Goal: Task Accomplishment & Management: Complete application form

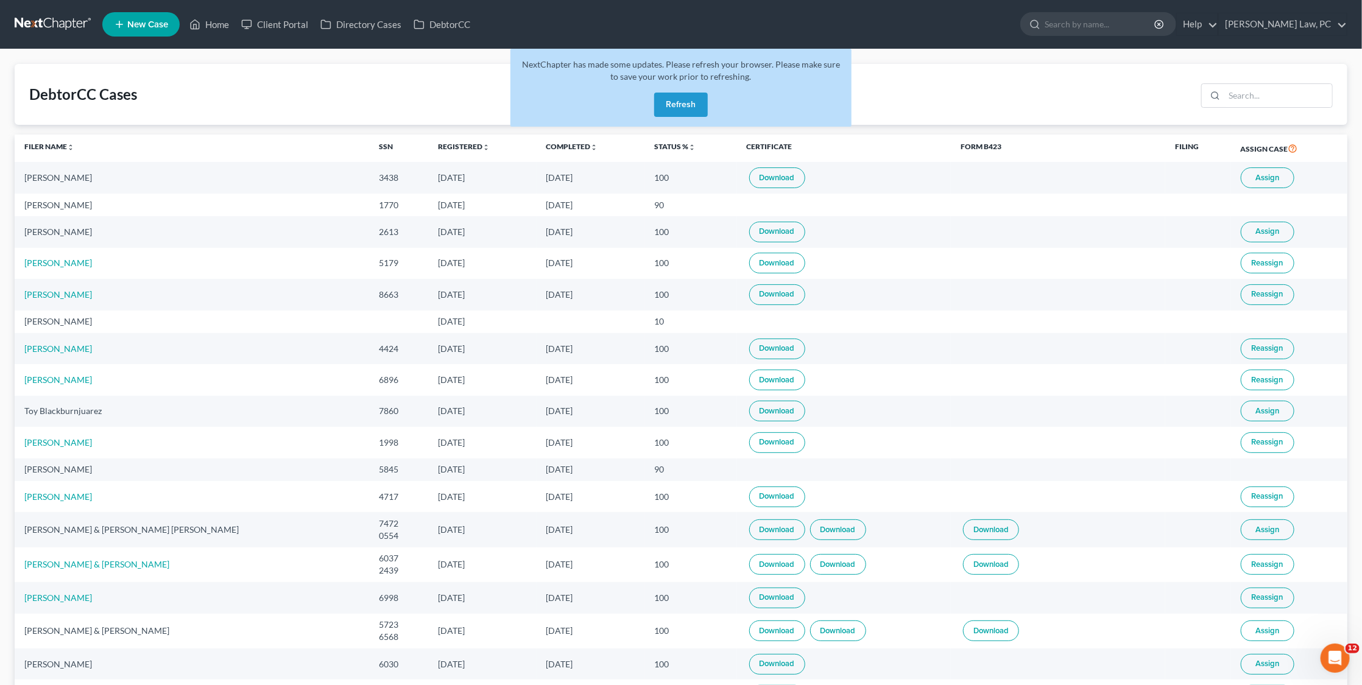
click at [63, 15] on link at bounding box center [54, 24] width 78 height 22
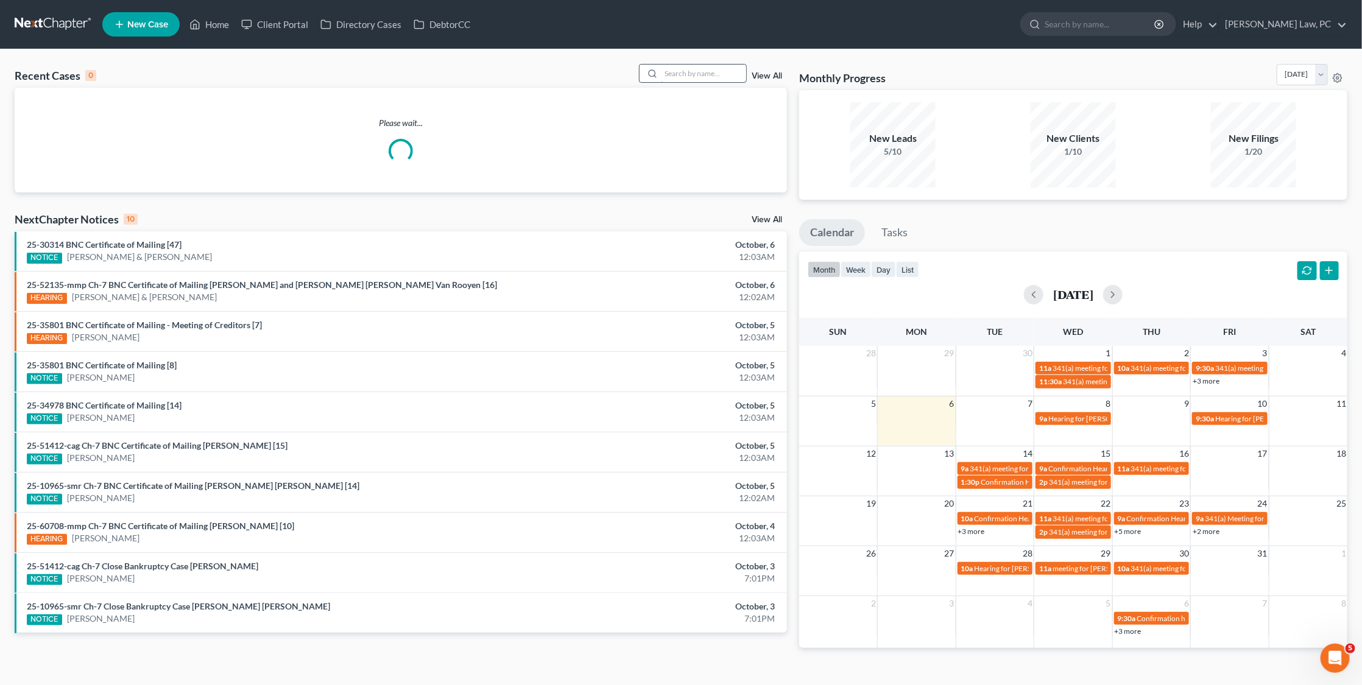
click at [696, 76] on input "search" at bounding box center [703, 74] width 85 height 18
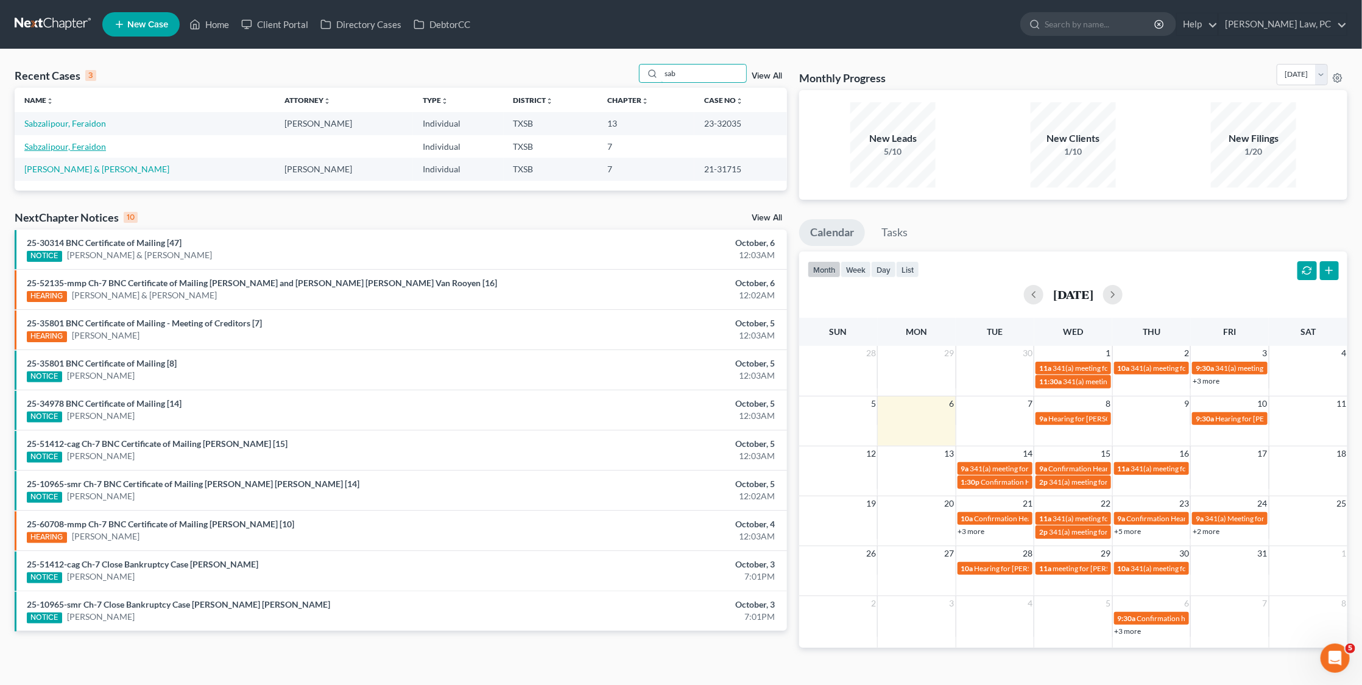
type input "sab"
click at [79, 144] on link "Sabzalipour, Feraidon" at bounding box center [65, 146] width 82 height 10
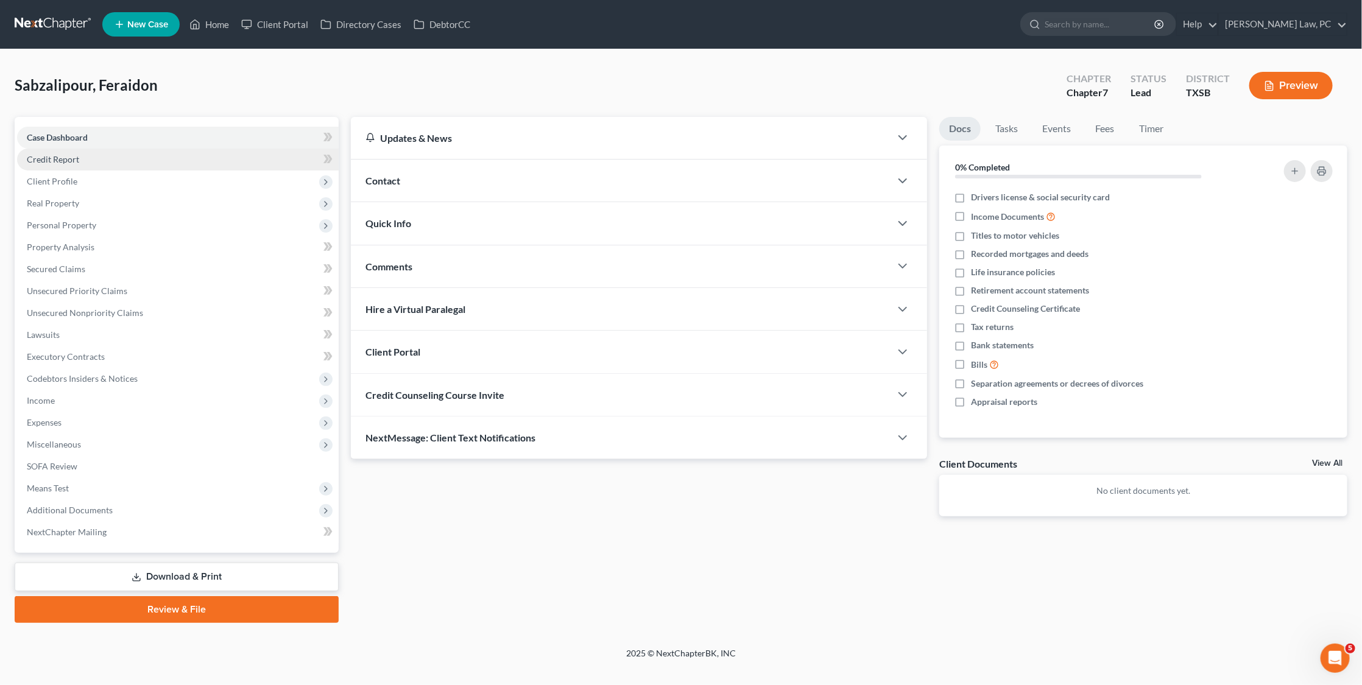
click at [102, 159] on link "Credit Report" at bounding box center [178, 160] width 322 height 22
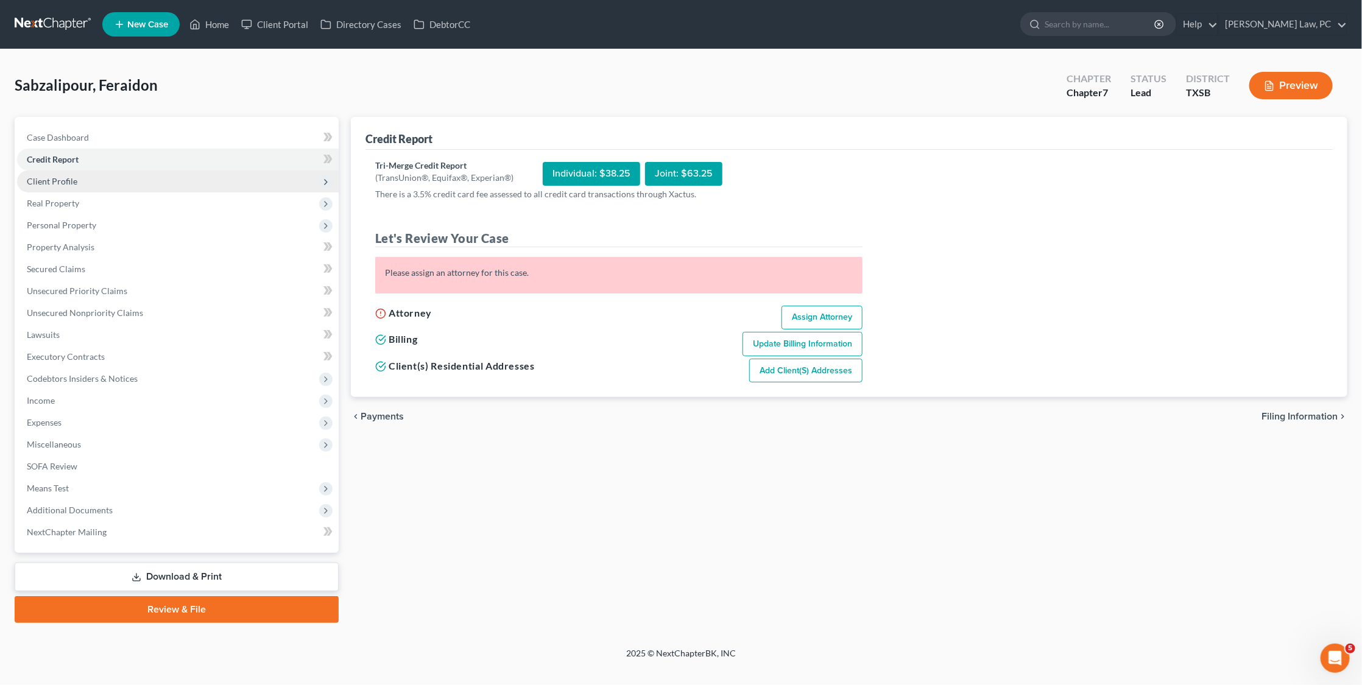
click at [97, 176] on span "Client Profile" at bounding box center [178, 182] width 322 height 22
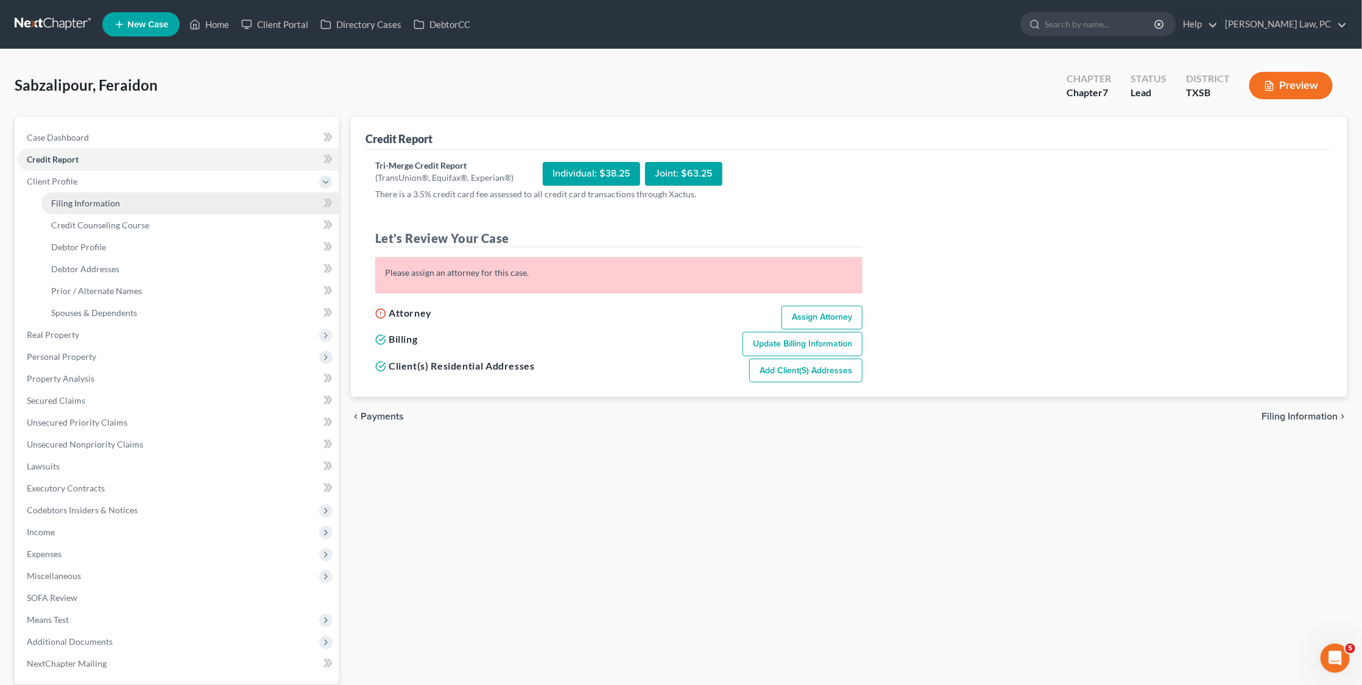
click at [91, 204] on span "Filing Information" at bounding box center [85, 203] width 69 height 10
select select "1"
select select "0"
select select "45"
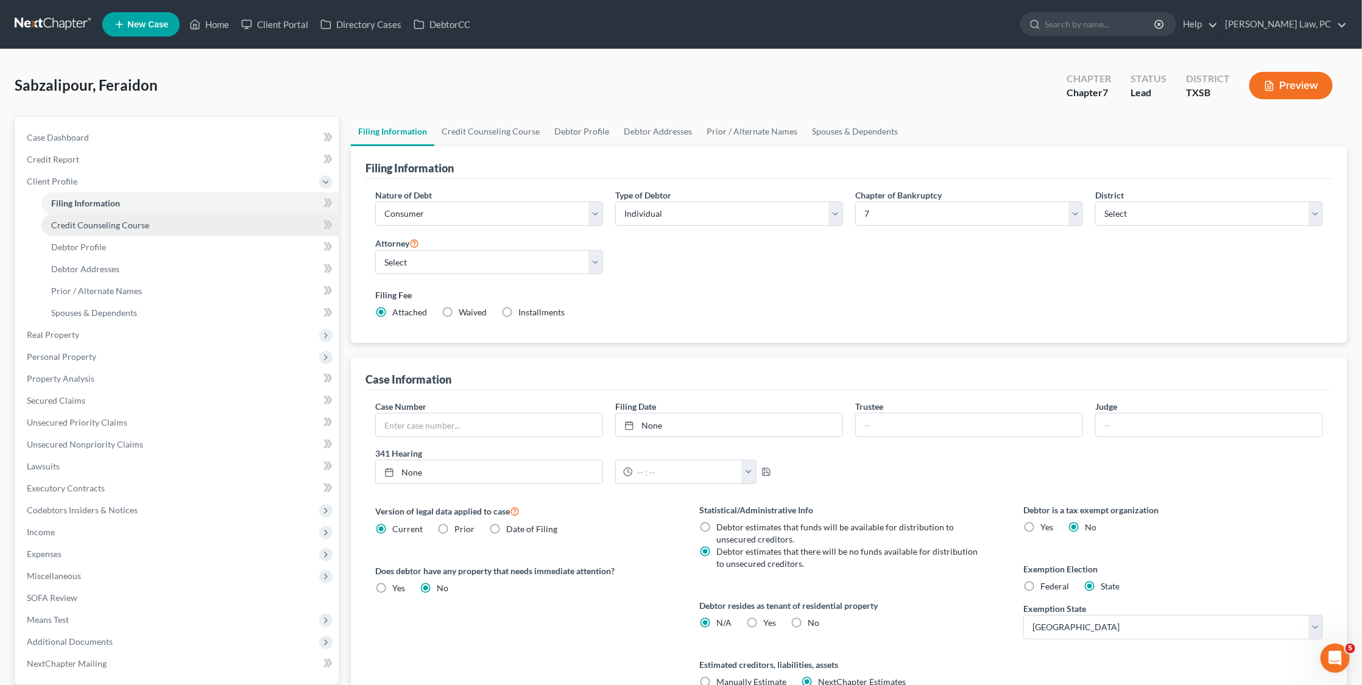
click at [82, 220] on span "Credit Counseling Course" at bounding box center [100, 225] width 98 height 10
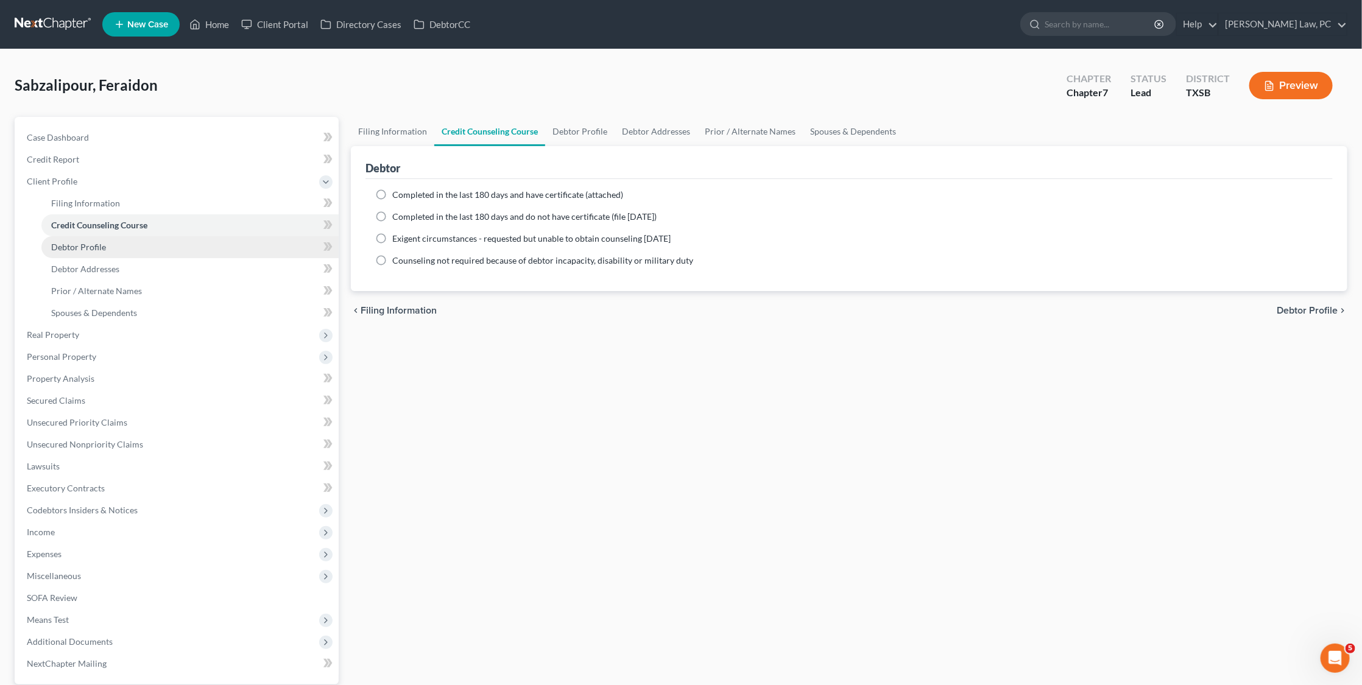
click at [105, 244] on link "Debtor Profile" at bounding box center [189, 247] width 297 height 22
select select "0"
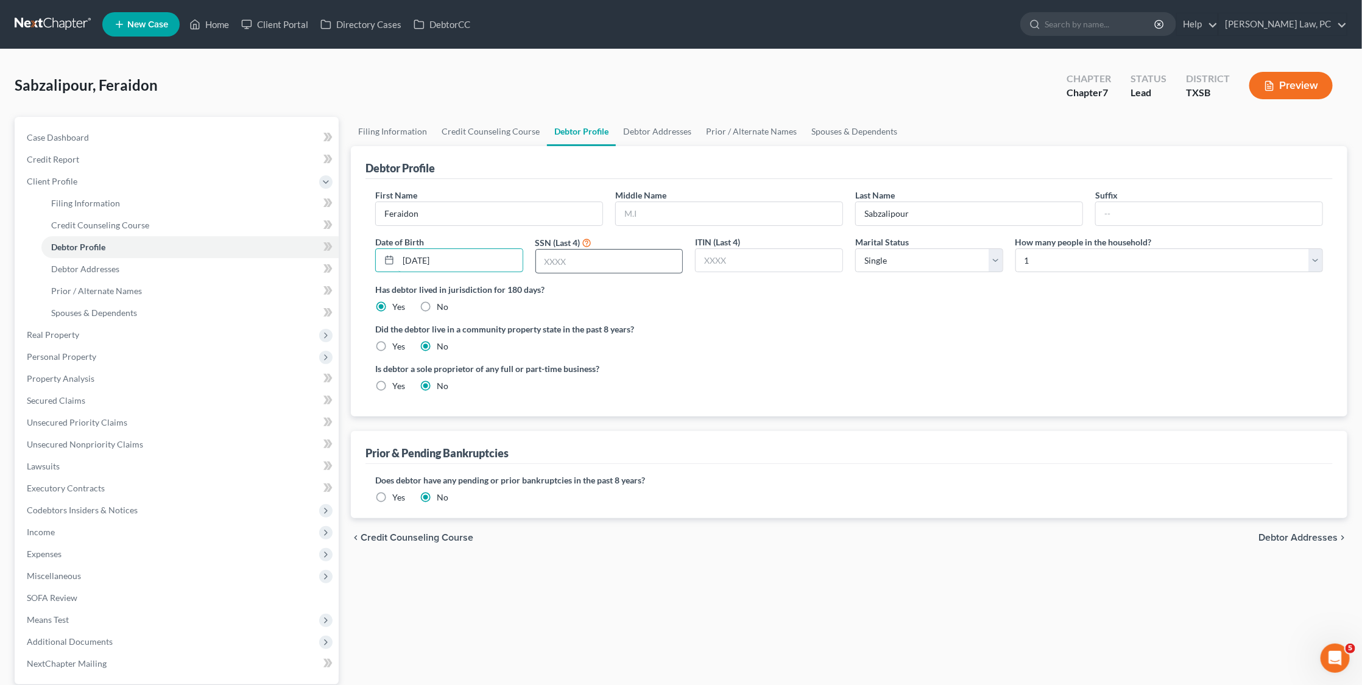
type input "03/23/1948"
click at [581, 255] on input "text" at bounding box center [609, 261] width 147 height 23
type input "4768"
click at [245, 263] on link "Debtor Addresses" at bounding box center [189, 269] width 297 height 22
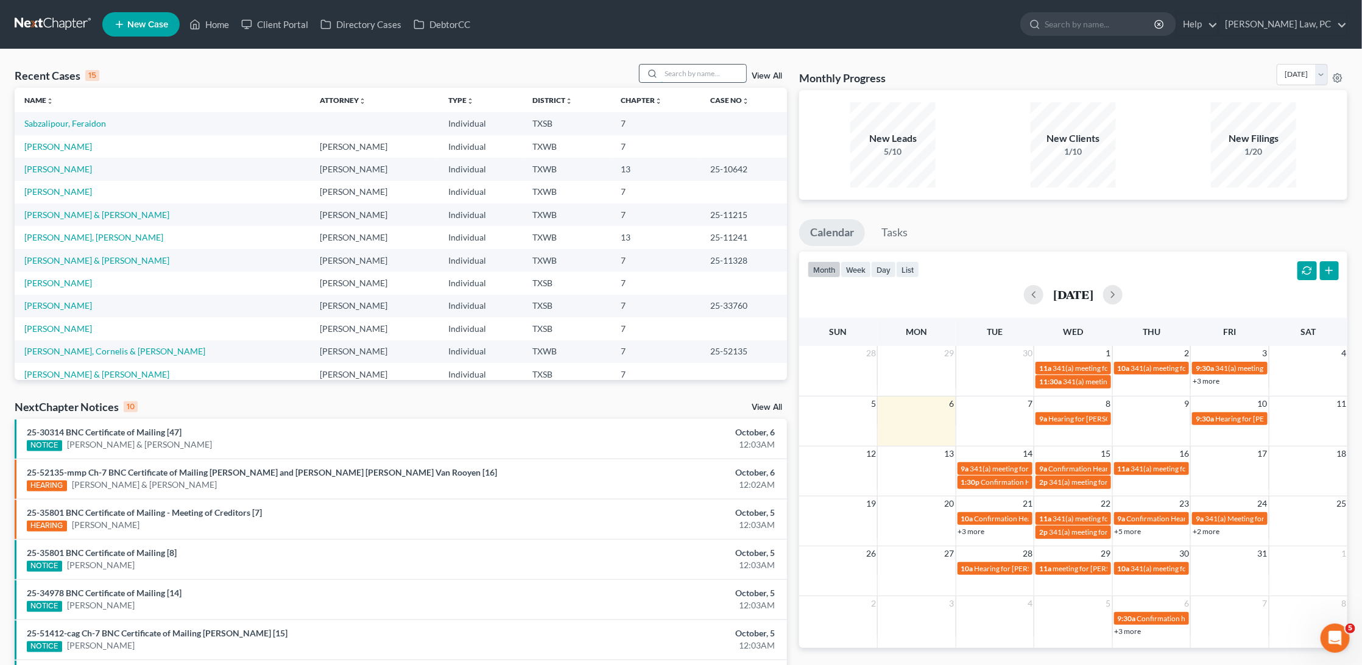
click at [719, 74] on input "search" at bounding box center [703, 74] width 85 height 18
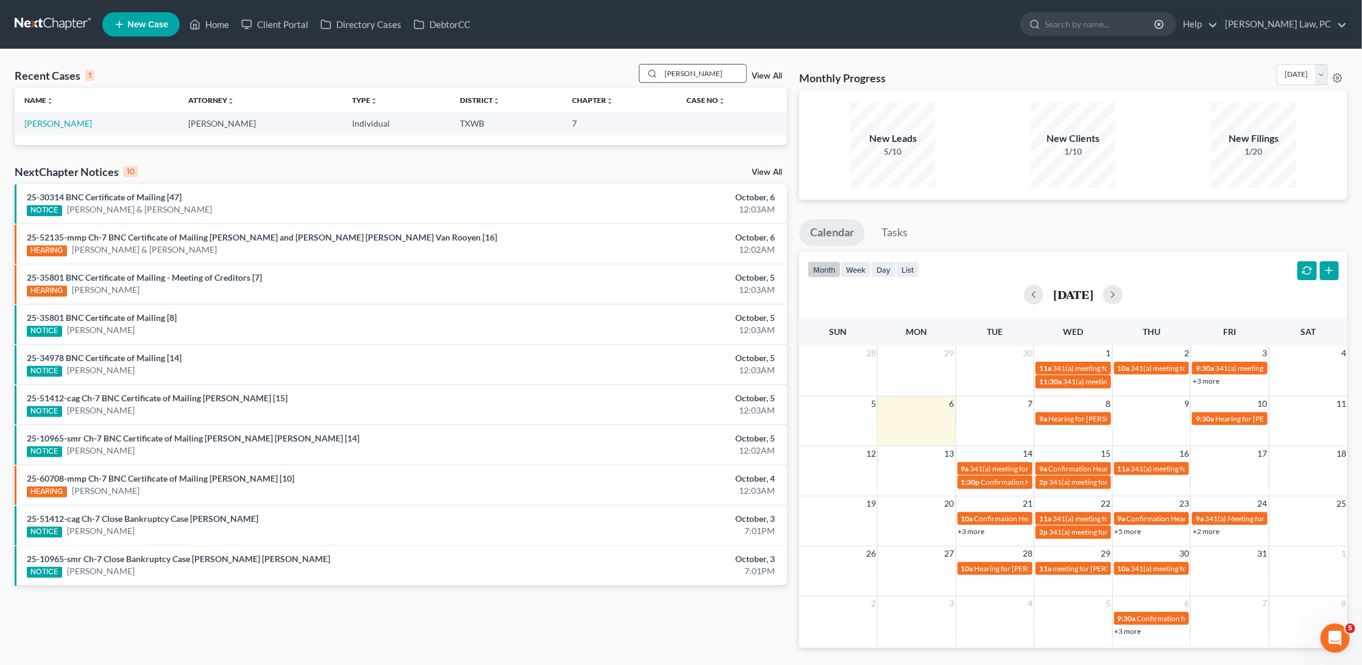
type input "[PERSON_NAME]"
drag, startPoint x: 719, startPoint y: 74, endPoint x: 63, endPoint y: 117, distance: 658.1
click at [63, 118] on link "[PERSON_NAME]" at bounding box center [58, 123] width 68 height 10
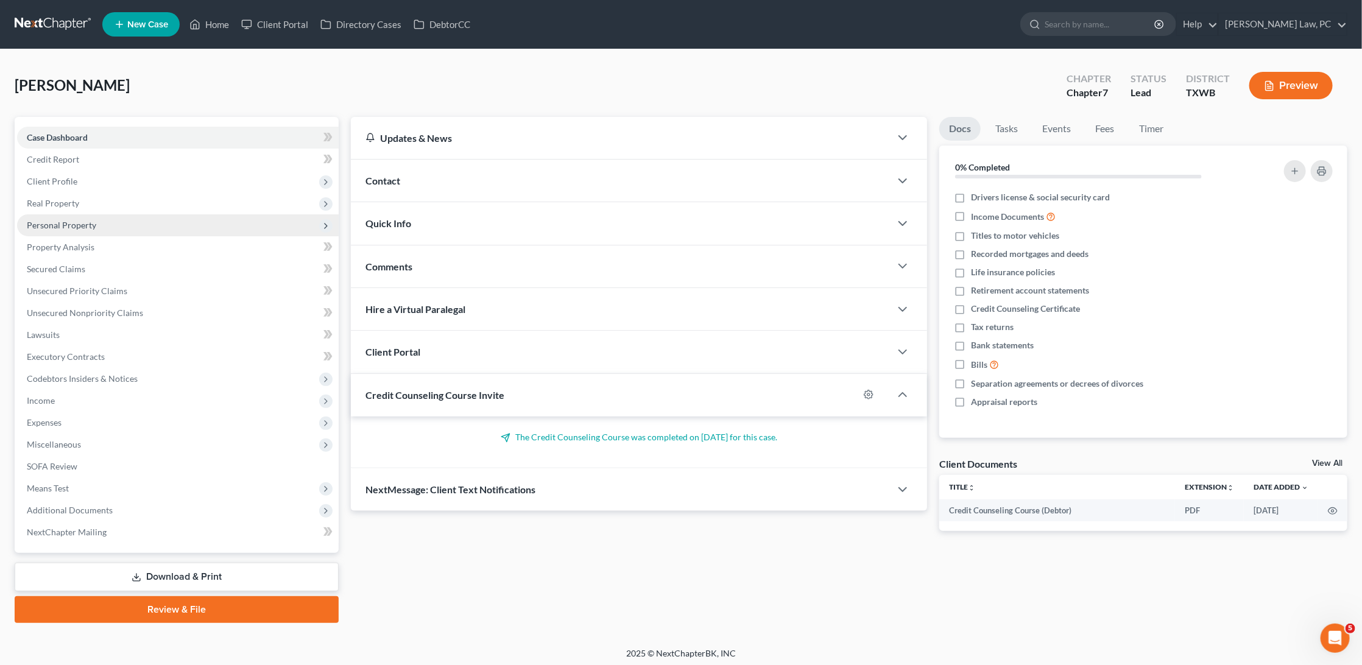
click at [91, 221] on span "Personal Property" at bounding box center [61, 225] width 69 height 10
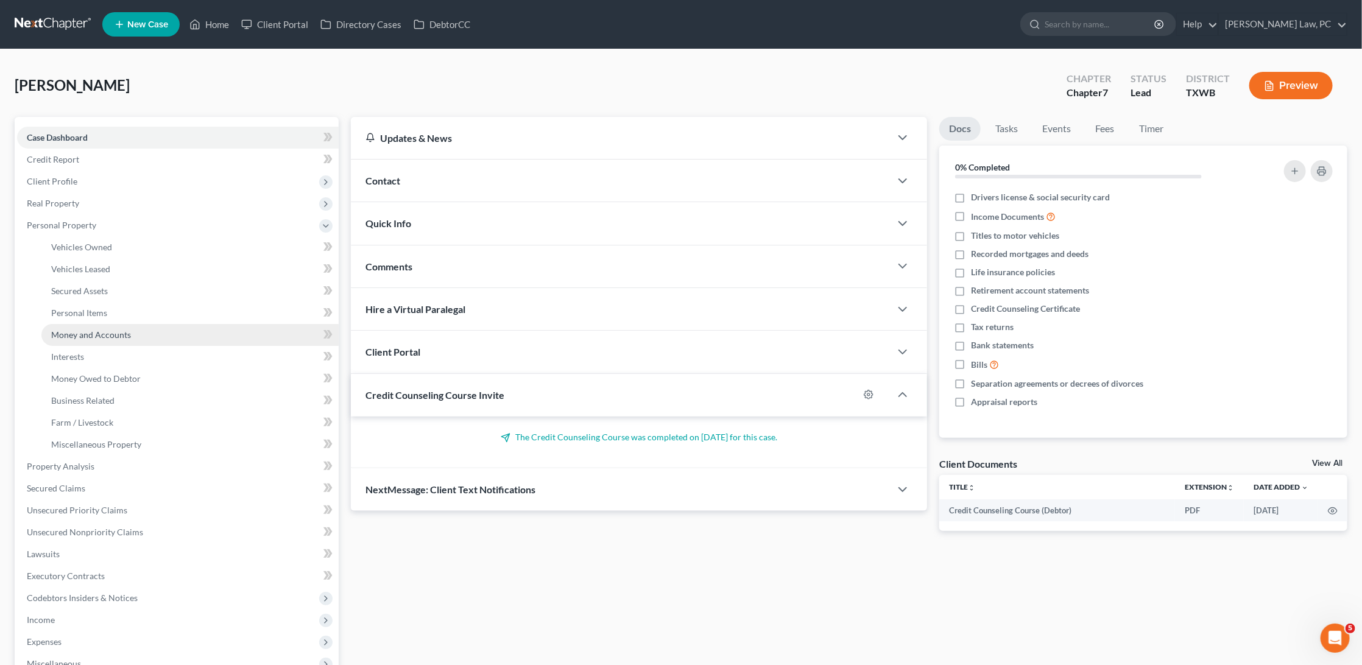
click at [100, 330] on span "Money and Accounts" at bounding box center [91, 335] width 80 height 10
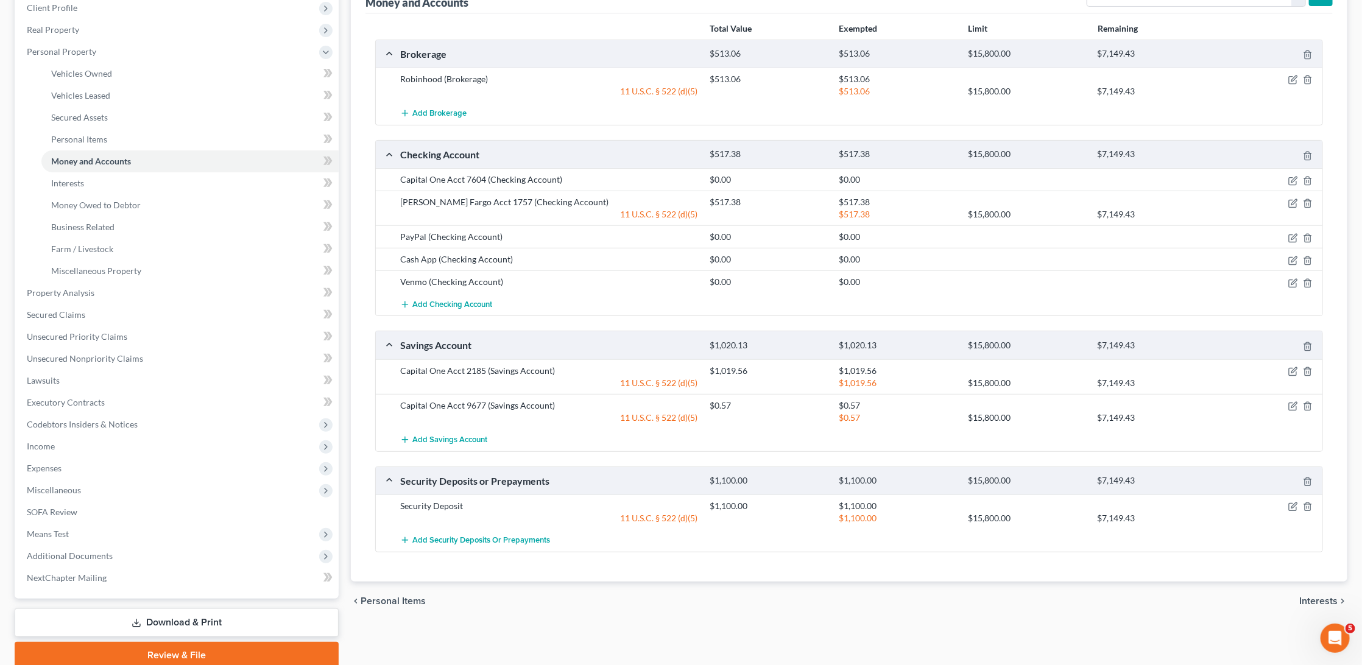
scroll to position [176, 0]
click at [1292, 500] on icon "button" at bounding box center [1293, 505] width 10 height 10
select select "3"
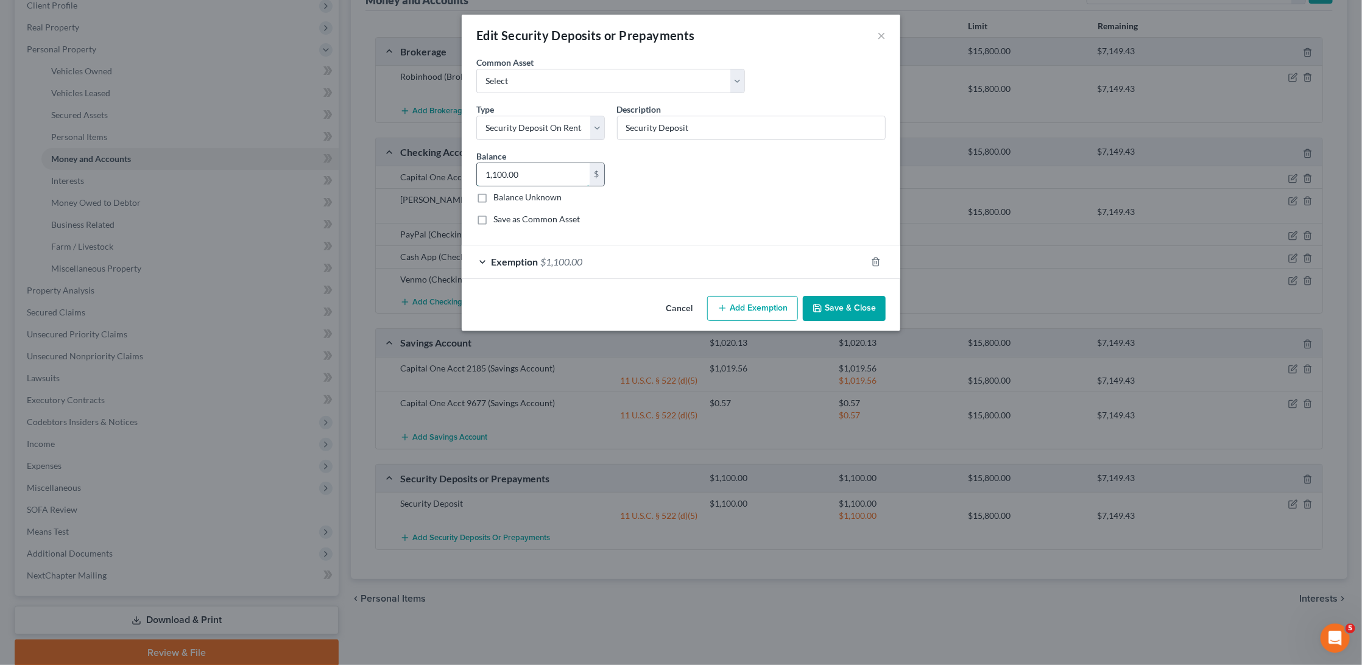
drag, startPoint x: 528, startPoint y: 177, endPoint x: 476, endPoint y: 176, distance: 52.4
click at [476, 176] on div "1,100.00 $" at bounding box center [540, 175] width 129 height 24
type input "1,045"
click at [501, 258] on span "Exemption" at bounding box center [514, 262] width 47 height 12
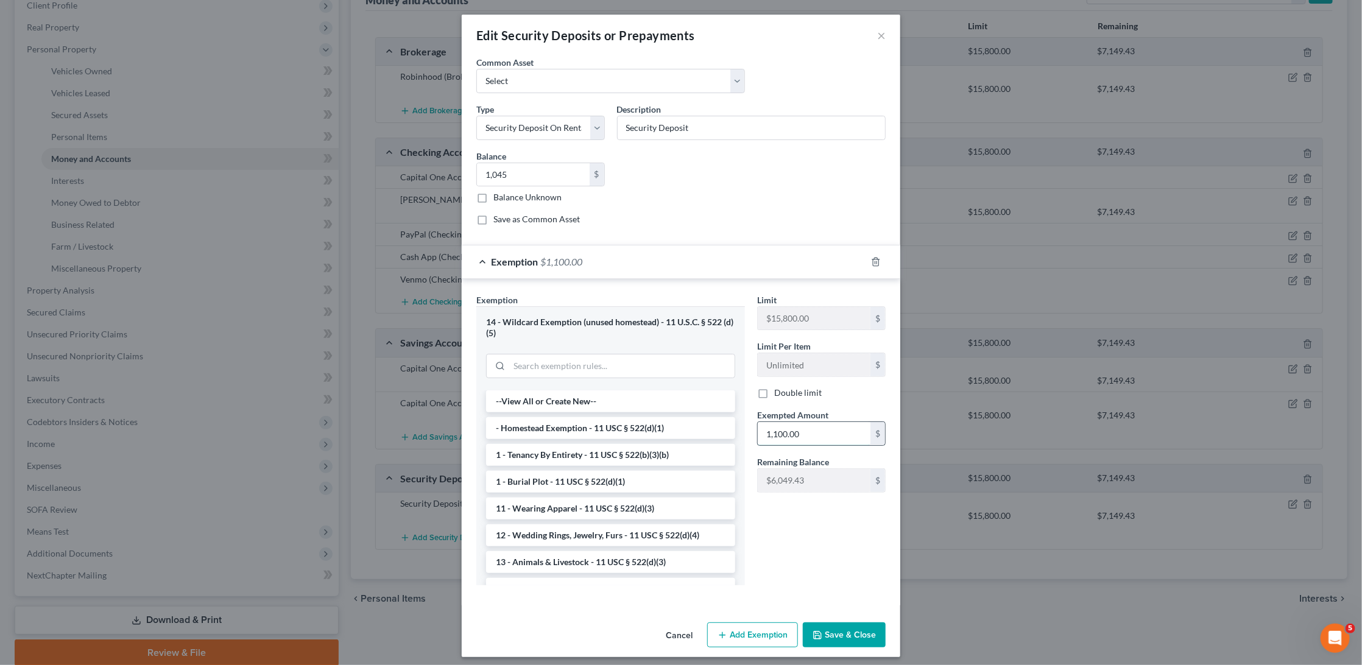
click at [798, 422] on input "1,100.00" at bounding box center [814, 433] width 113 height 23
type input "1,045"
click at [864, 623] on button "Save & Close" at bounding box center [844, 636] width 83 height 26
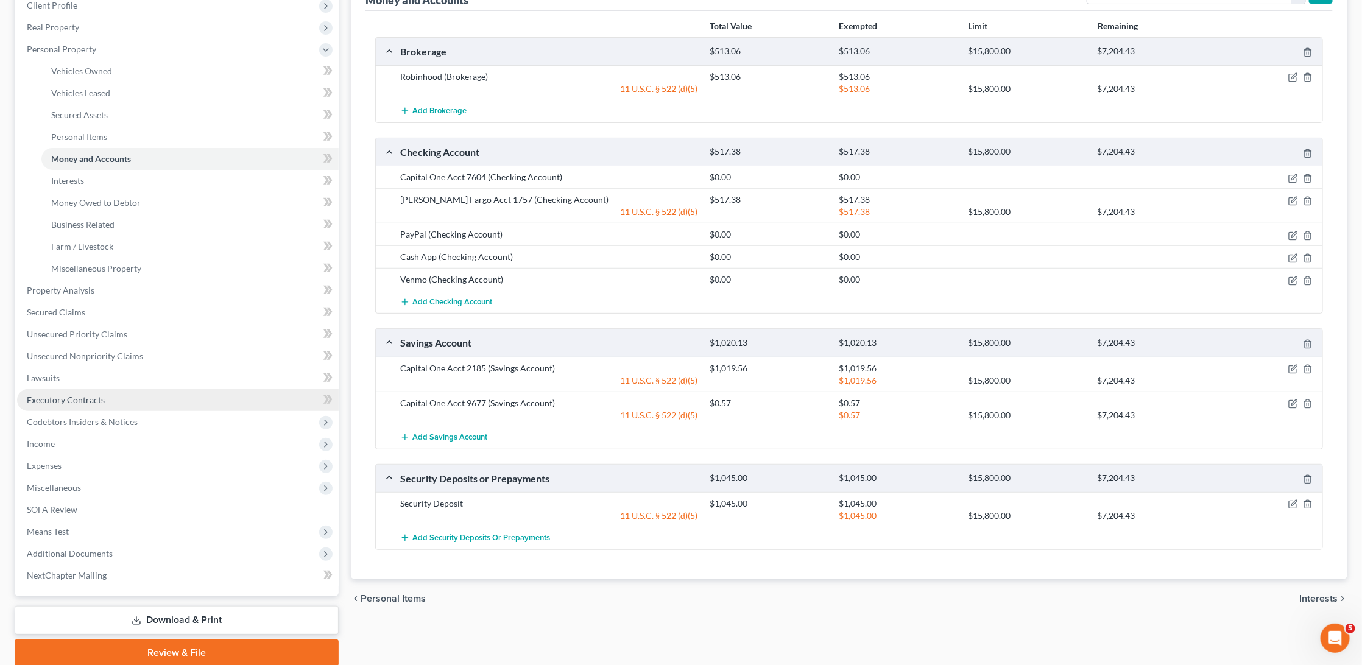
click at [88, 395] on span "Executory Contracts" at bounding box center [66, 400] width 78 height 10
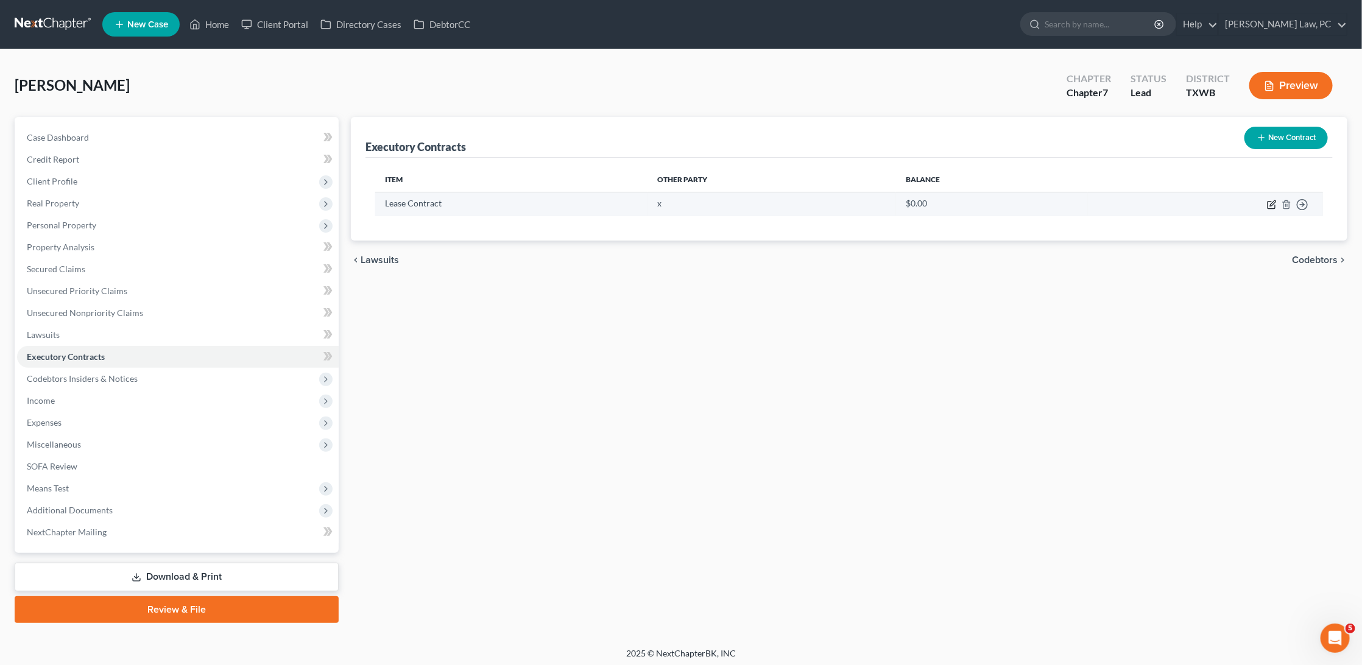
click at [1268, 205] on icon "button" at bounding box center [1271, 205] width 7 height 7
select select "3"
select select "0"
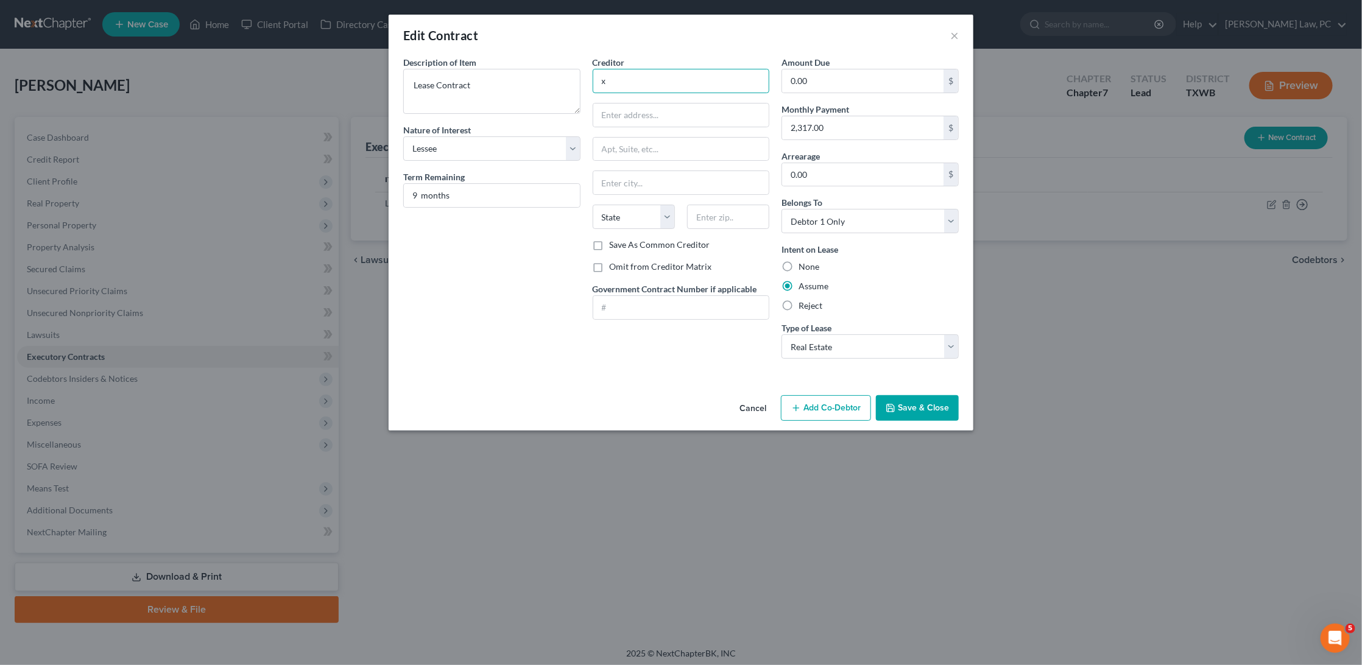
drag, startPoint x: 618, startPoint y: 87, endPoint x: 599, endPoint y: 80, distance: 20.6
click at [599, 80] on input "x" at bounding box center [681, 81] width 177 height 24
click at [635, 79] on input "CWS Apartment Homes LLC" at bounding box center [681, 81] width 177 height 24
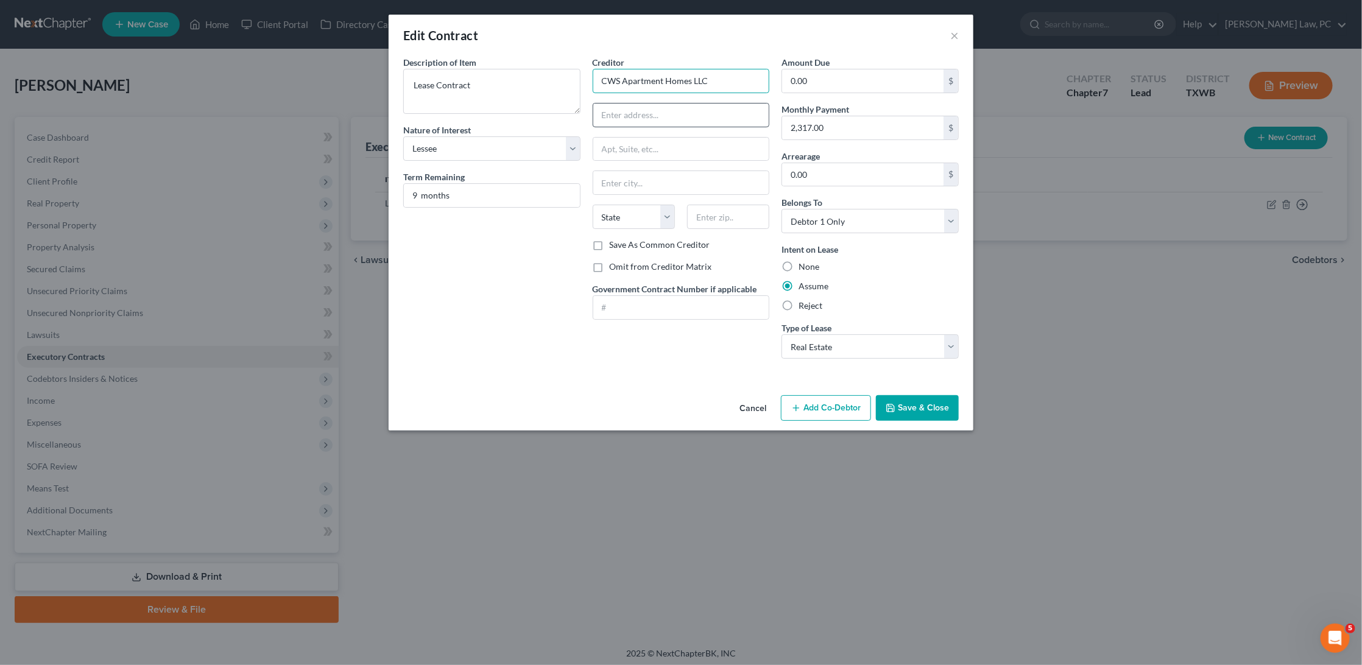
type input "CWS Apartment Homes LLC"
paste input "9606 N Mopac Expy"
type input "9606 N Mopac Expy"
paste input "78759"
type input "78759"
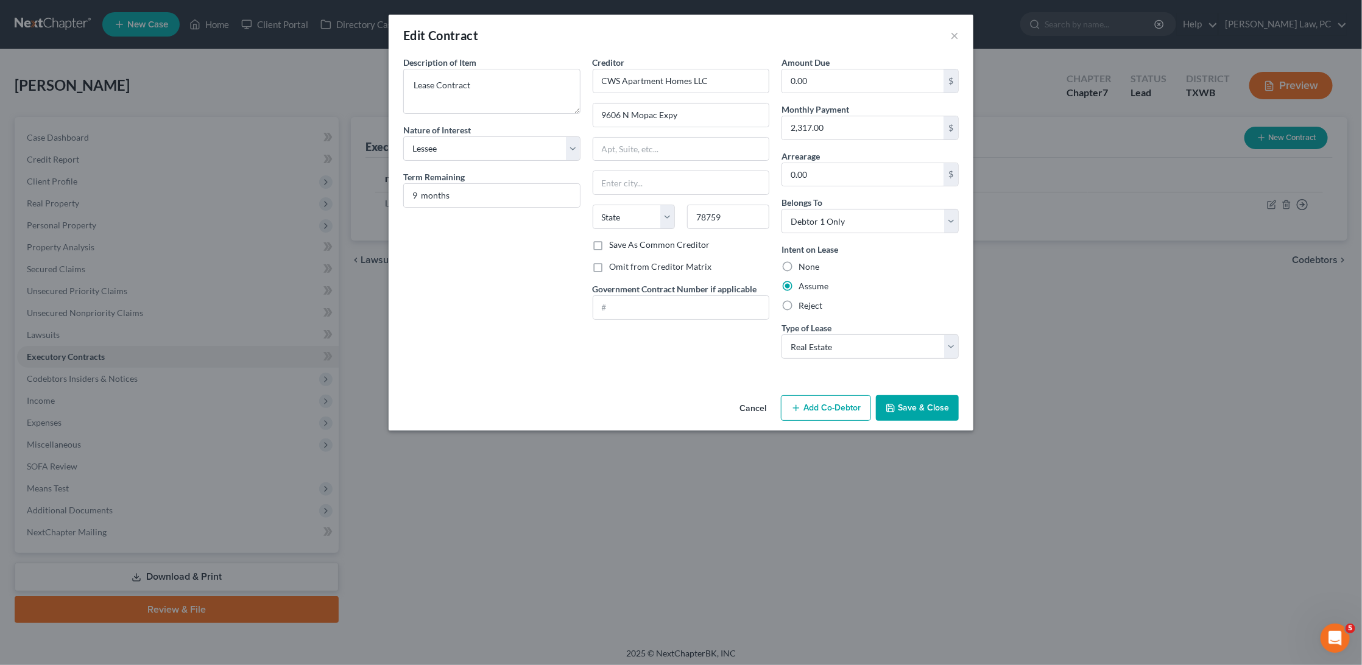
click at [935, 407] on button "Save & Close" at bounding box center [917, 408] width 83 height 26
type input "Austin"
select select "45"
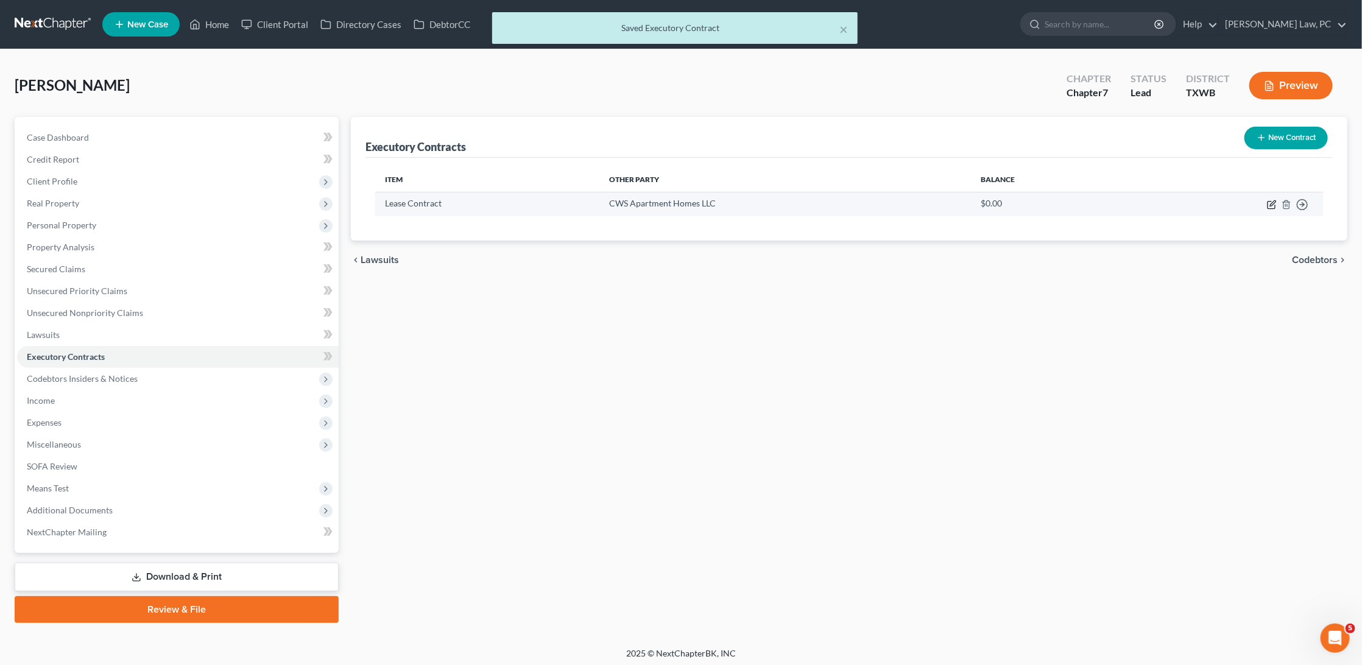
click at [1273, 205] on icon "button" at bounding box center [1272, 205] width 10 height 10
select select "3"
select select "0"
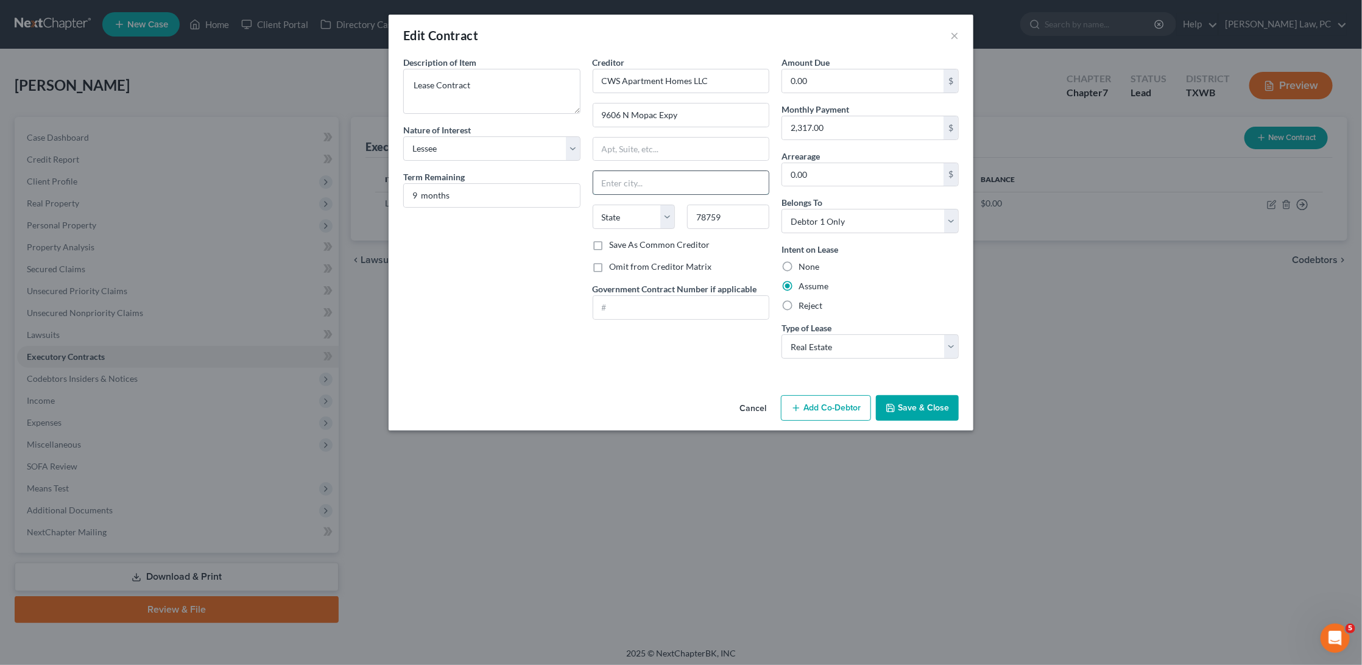
click at [693, 177] on input "text" at bounding box center [681, 182] width 176 height 23
type input "Austin"
select select "45"
click at [916, 404] on button "Save & Close" at bounding box center [917, 408] width 83 height 26
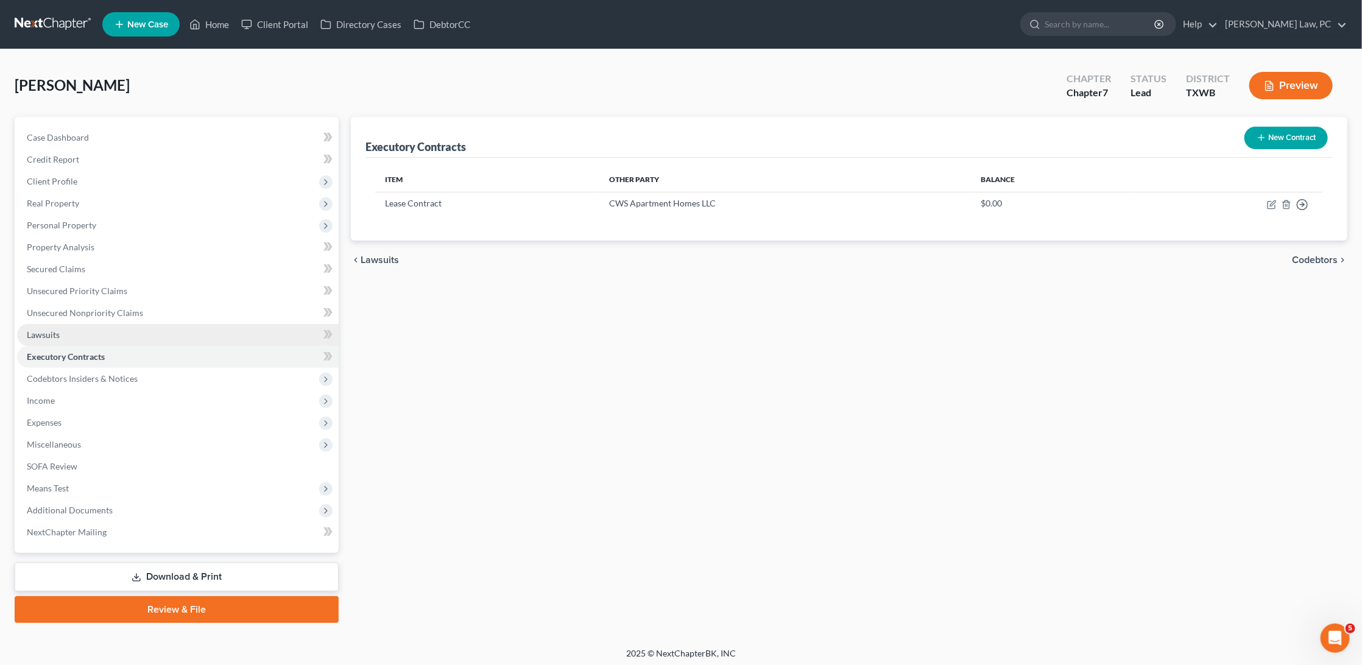
click at [60, 326] on link "Lawsuits" at bounding box center [178, 335] width 322 height 22
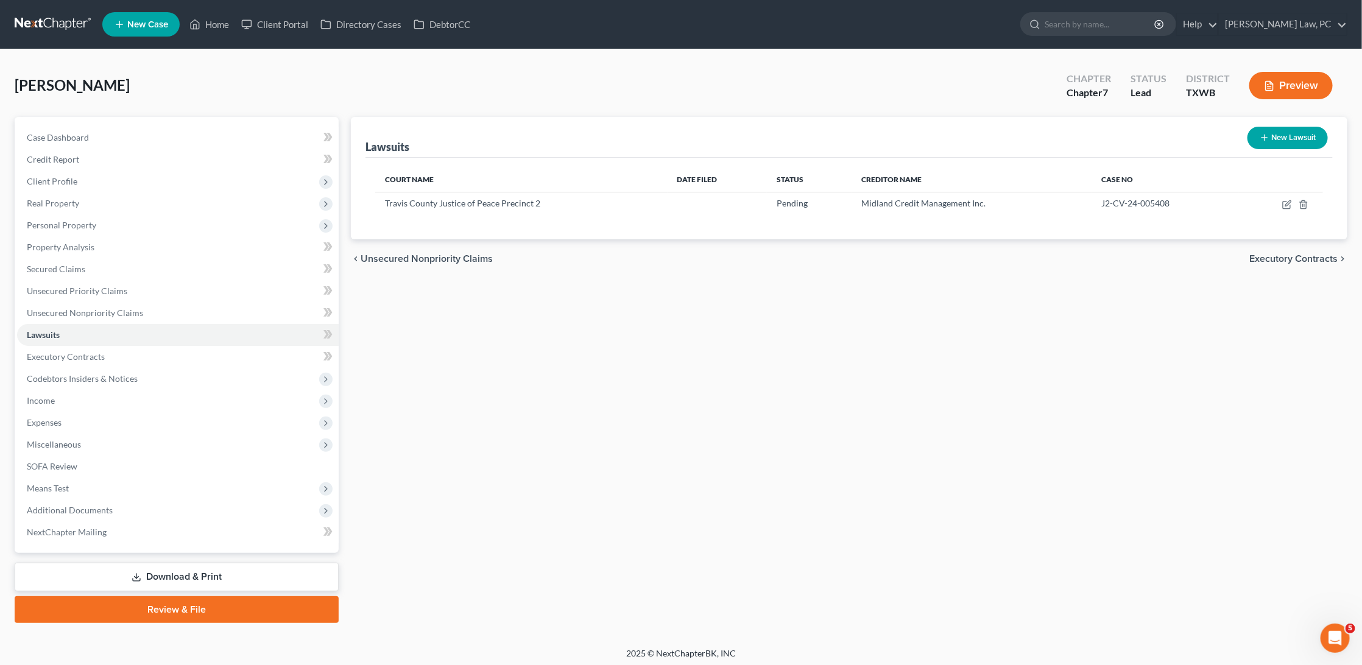
click at [1309, 141] on button "New Lawsuit" at bounding box center [1288, 138] width 80 height 23
select select "0"
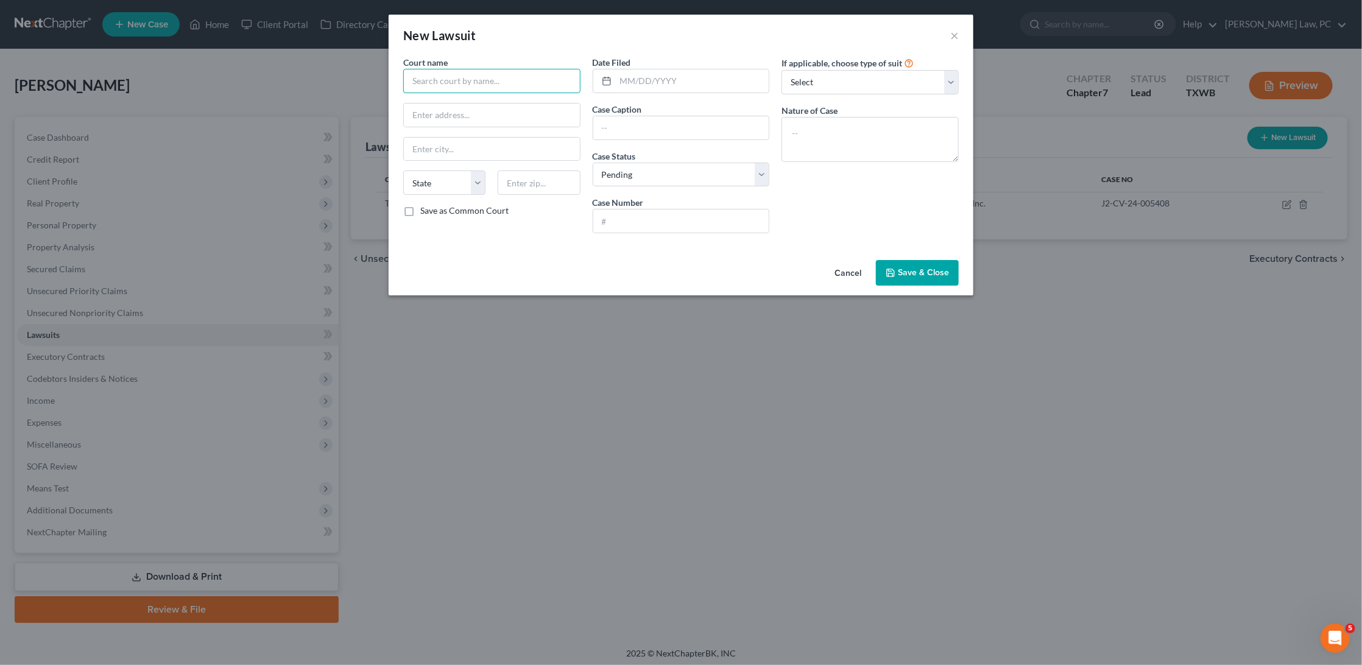
click at [495, 83] on input "text" at bounding box center [491, 81] width 177 height 24
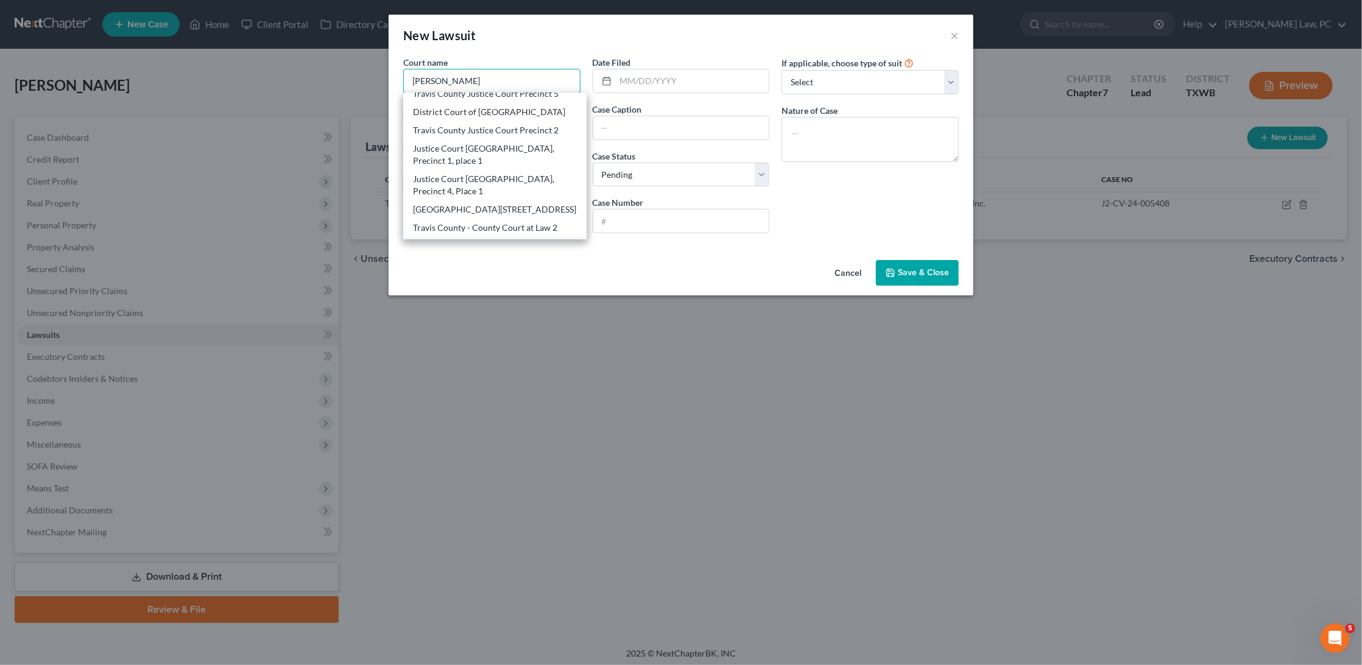
scroll to position [105, 0]
click at [632, 85] on input "text" at bounding box center [693, 80] width 154 height 23
type input "[PERSON_NAME]"
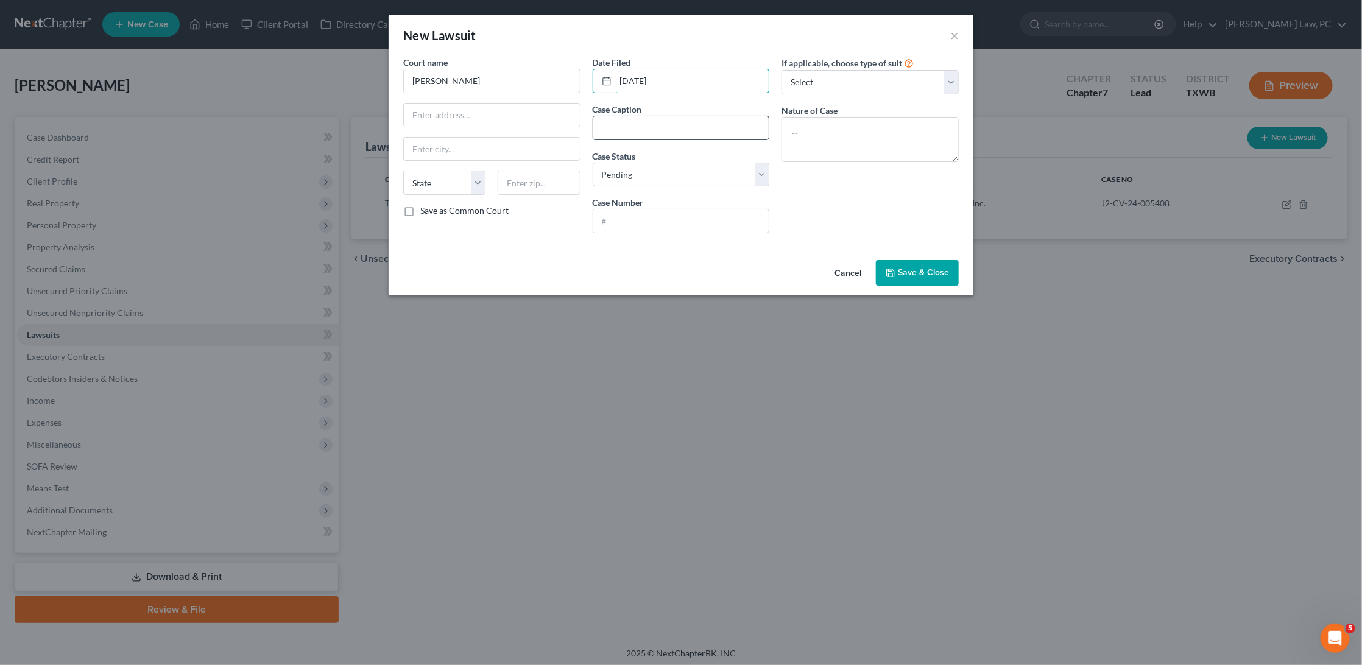
type input "[DATE]"
click at [630, 125] on input "text" at bounding box center [681, 127] width 176 height 23
type input "Citibank, N.A. vs. [PERSON_NAME]"
click at [698, 213] on input "text" at bounding box center [681, 221] width 176 height 23
type input "C-1-CV-25-005005"
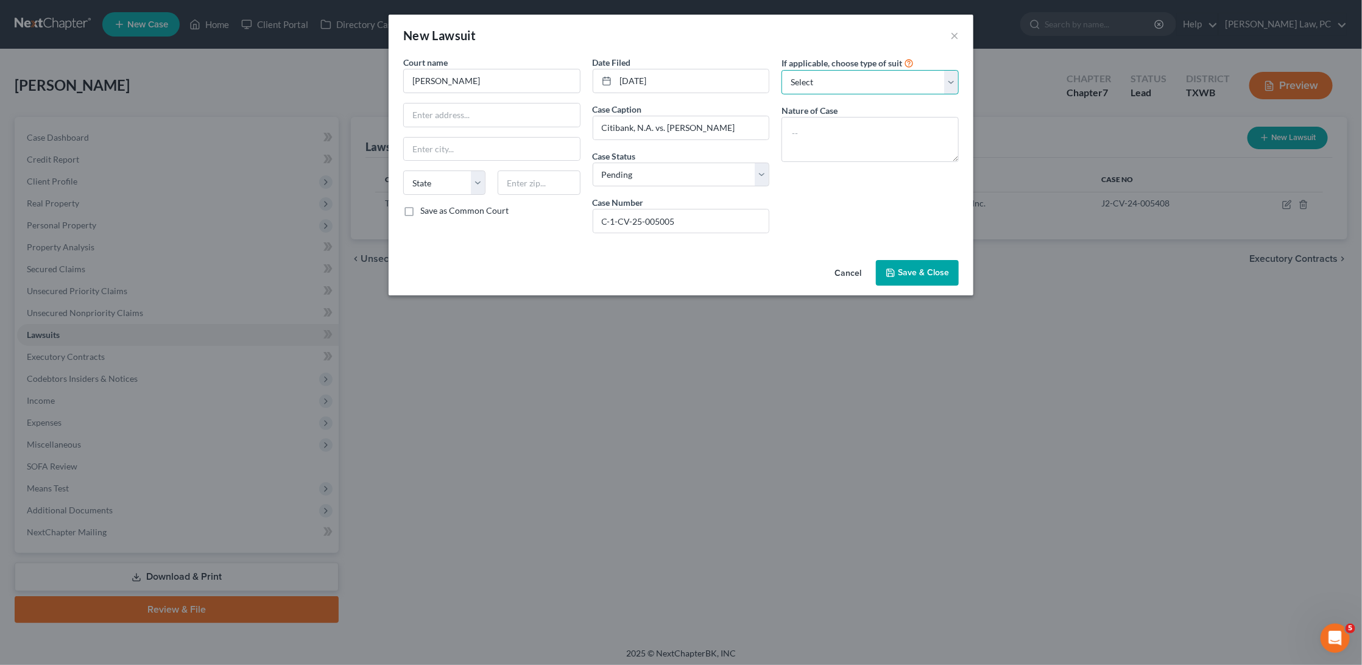
select select "4"
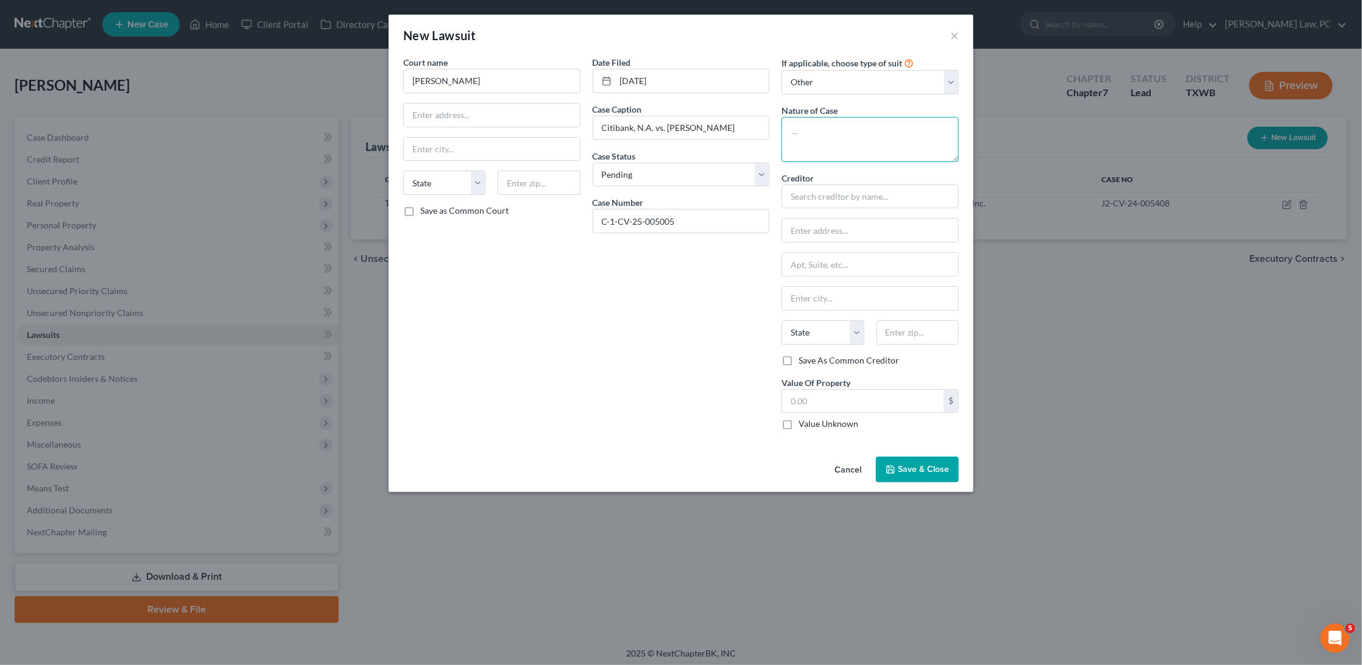
click at [840, 129] on textarea at bounding box center [870, 139] width 177 height 45
type textarea "Debt Claim"
click at [867, 191] on input "text" at bounding box center [870, 197] width 177 height 24
click at [875, 230] on div "Citibank N.A." at bounding box center [854, 236] width 127 height 12
type input "Citibank N.A."
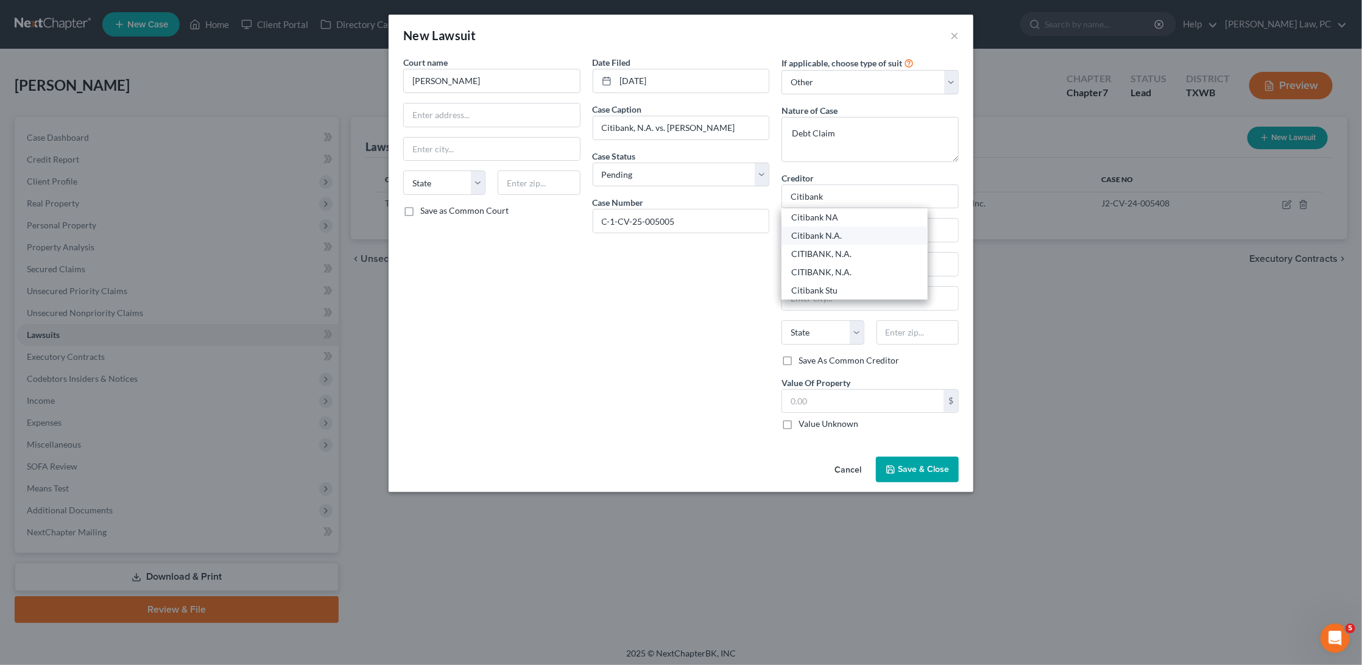
type input "PO Box 3340"
type input "Lubbock"
select select "45"
type input "79452"
click at [923, 465] on span "Save & Close" at bounding box center [923, 469] width 51 height 10
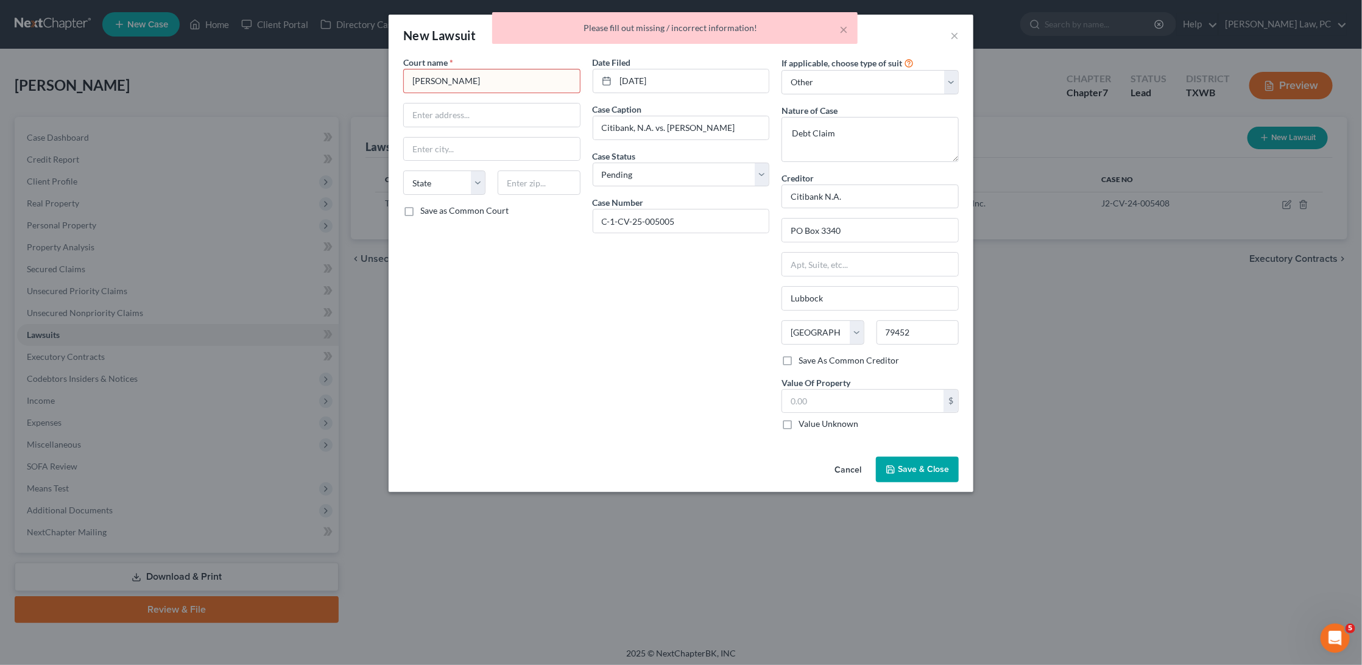
click at [522, 83] on input "[PERSON_NAME]" at bounding box center [491, 81] width 177 height 24
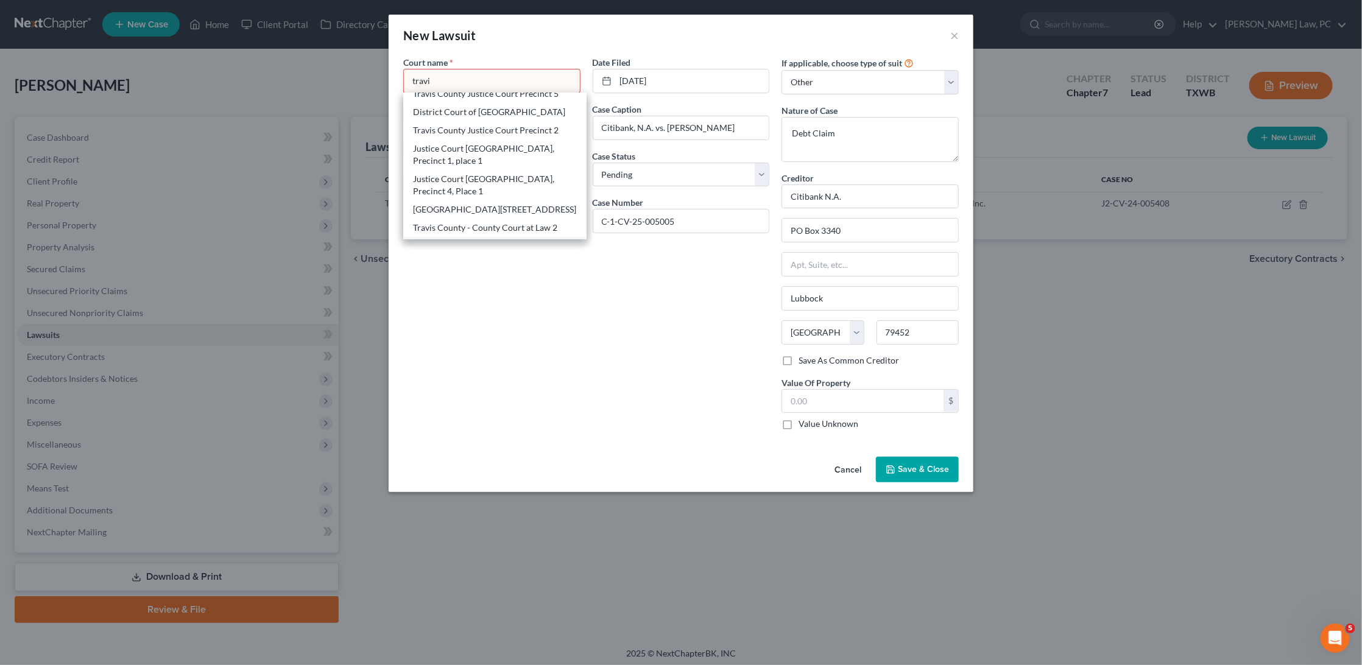
scroll to position [105, 0]
click at [514, 241] on div "Travis County Court at Law 2" at bounding box center [495, 247] width 164 height 12
type input "Travis County Court at Law 2"
type input "[STREET_ADDRESS]"
type input "Austin"
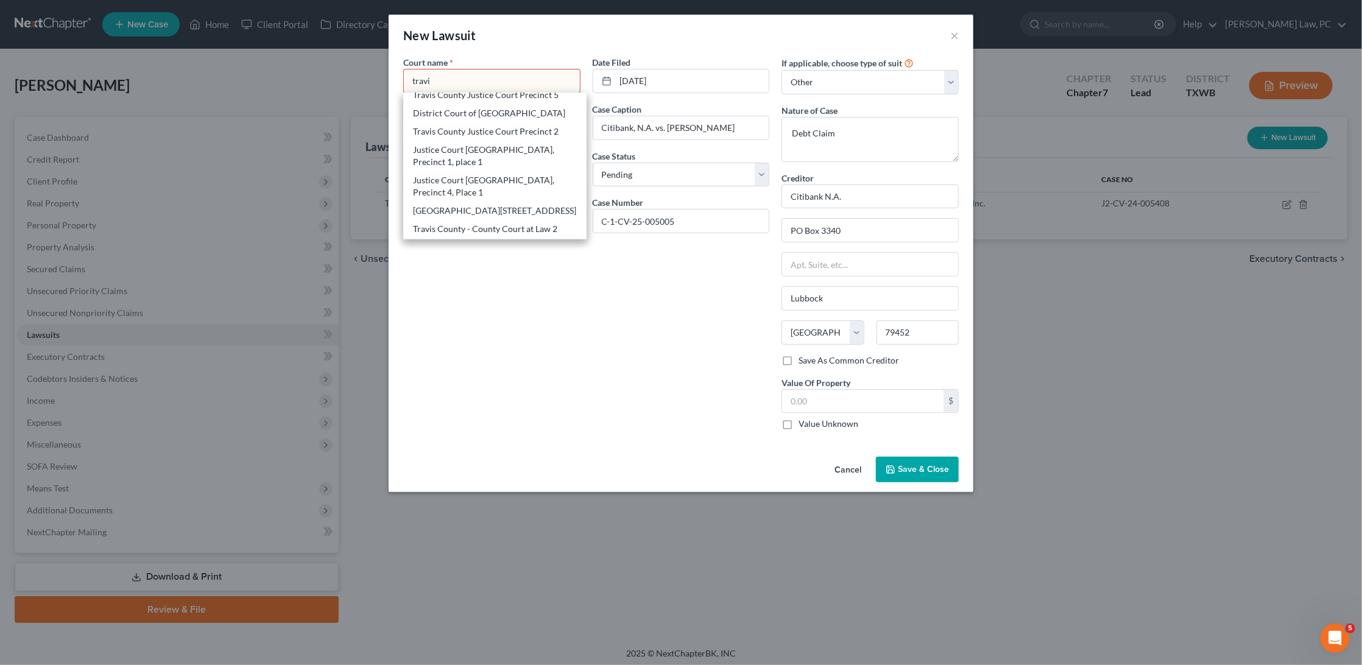
select select "45"
type input "78758"
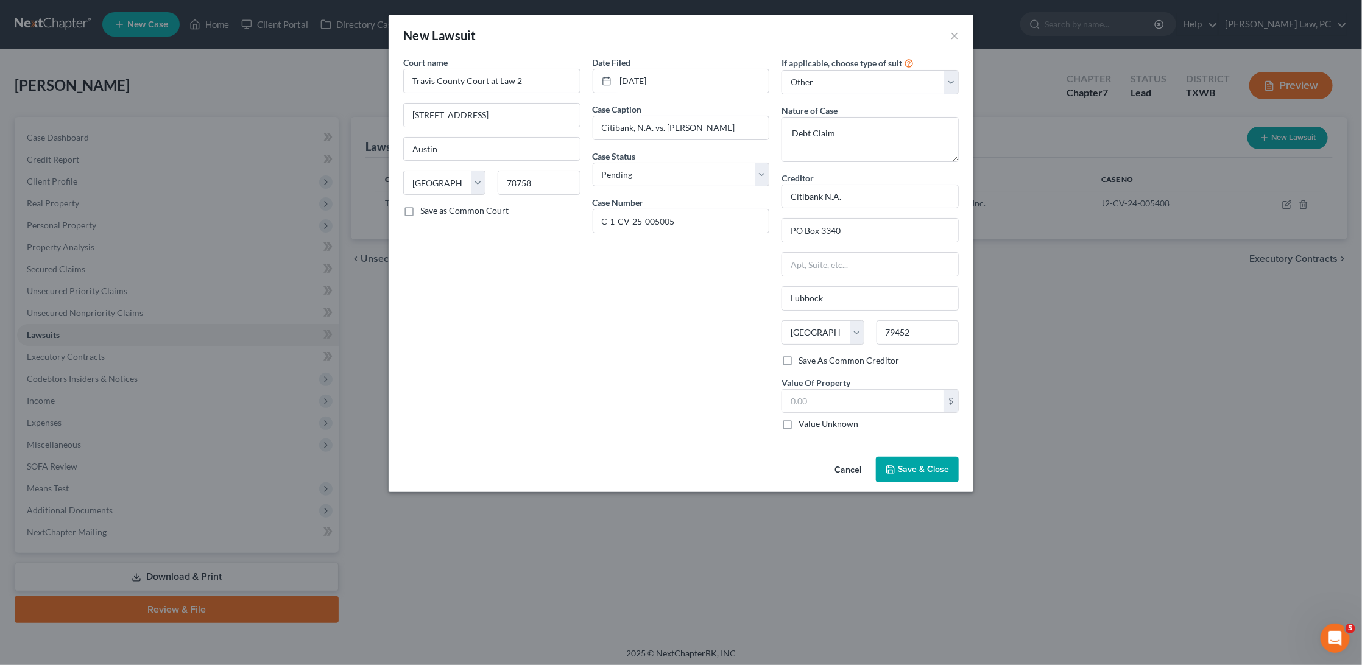
click at [901, 465] on span "Save & Close" at bounding box center [923, 469] width 51 height 10
